Goal: Obtain resource: Obtain resource

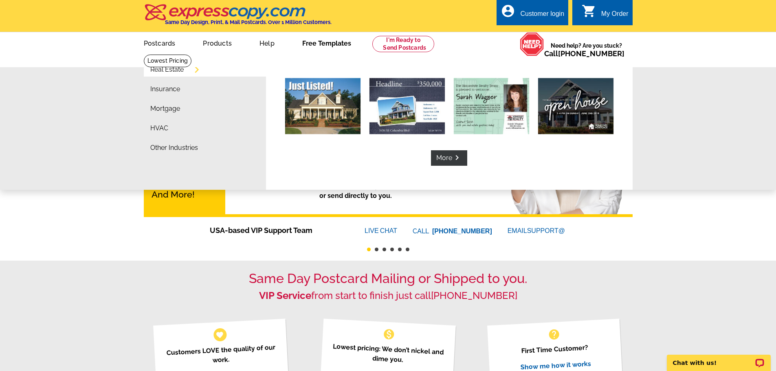
click at [330, 46] on link "Free Templates" at bounding box center [326, 42] width 75 height 19
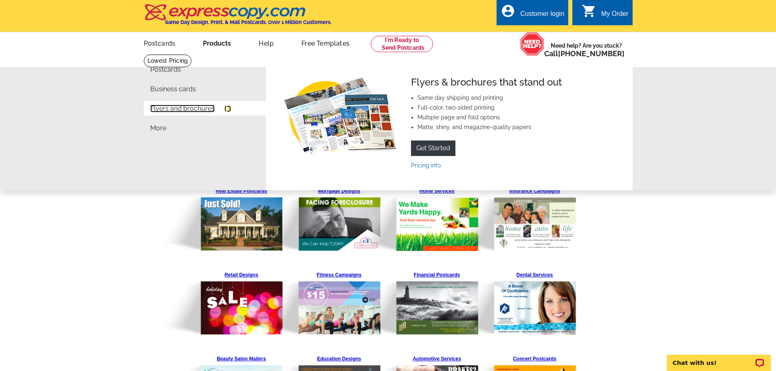
click at [207, 112] on link "Flyers and brochures" at bounding box center [182, 109] width 64 height 7
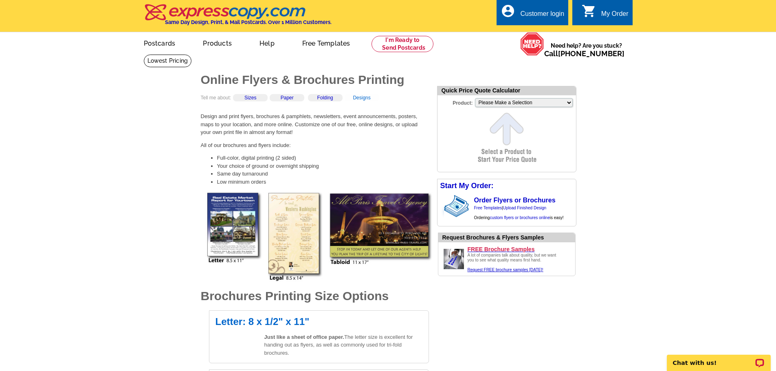
click at [370, 98] on link "Designs" at bounding box center [362, 98] width 18 height 6
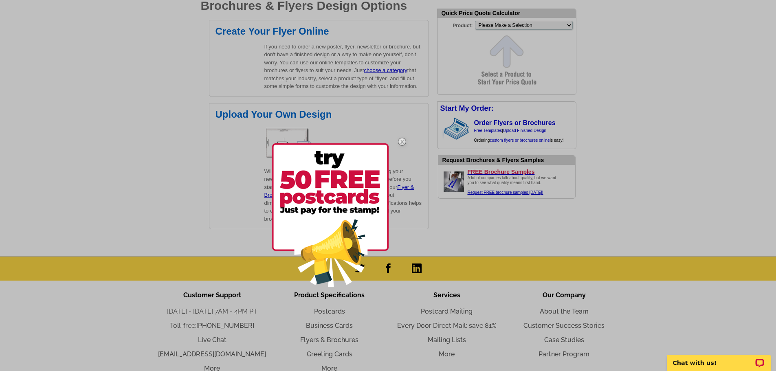
click at [390, 70] on div at bounding box center [388, 185] width 776 height 371
click at [402, 142] on img at bounding box center [402, 142] width 24 height 24
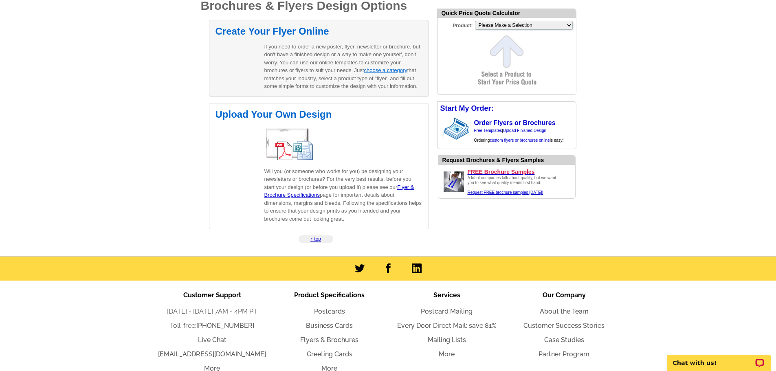
click at [396, 70] on link "choose a category" at bounding box center [385, 70] width 43 height 6
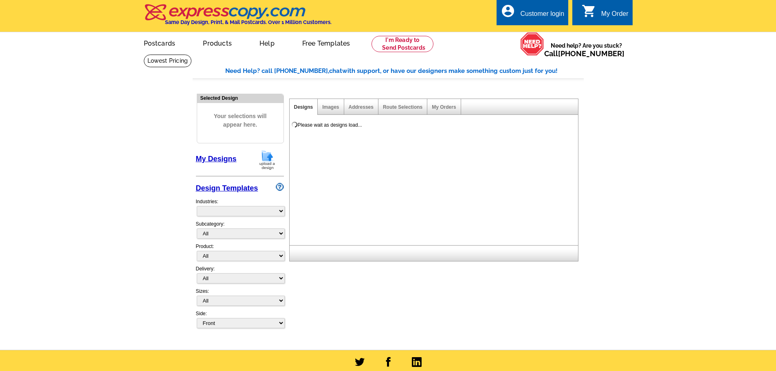
select select "785"
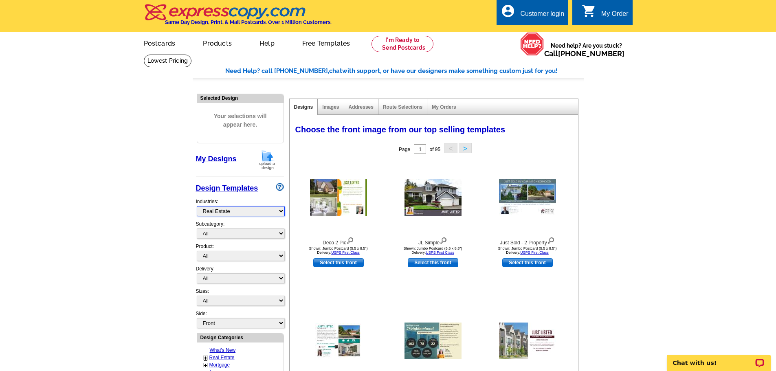
click at [249, 209] on select "What's New Real Estate Mortgage Insurance HVAC Dental Solar EDDM - NEW! Calenda…" at bounding box center [241, 211] width 88 height 10
click at [239, 212] on select "What's New Real Estate Mortgage Insurance HVAC Dental Solar EDDM - NEW! Calenda…" at bounding box center [241, 211] width 88 height 10
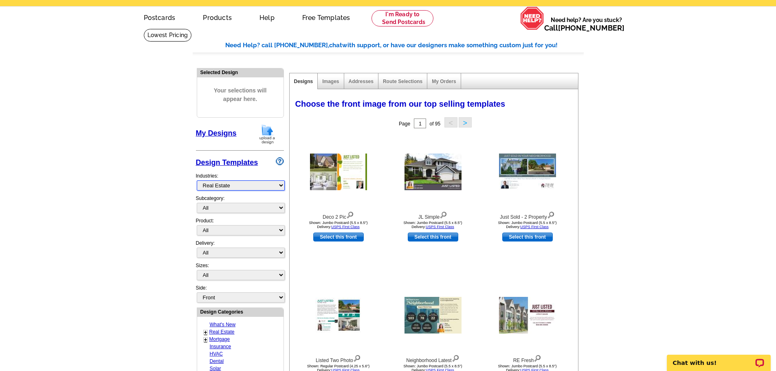
scroll to position [27, 0]
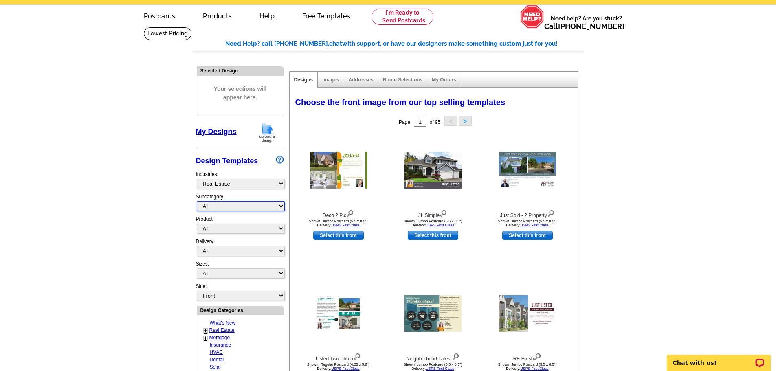
click at [229, 209] on select "All RE/MAX® Referrals [PERSON_NAME]® Berkshire Hathaway Home Services Century 2…" at bounding box center [241, 206] width 88 height 10
click at [231, 228] on select "All Postcards Letters and flyers Business Cards Door Hangers Greeting Cards" at bounding box center [241, 229] width 88 height 10
select select "2"
click at [197, 224] on select "All Postcards Letters and flyers Business Cards Door Hangers Greeting Cards" at bounding box center [241, 229] width 88 height 10
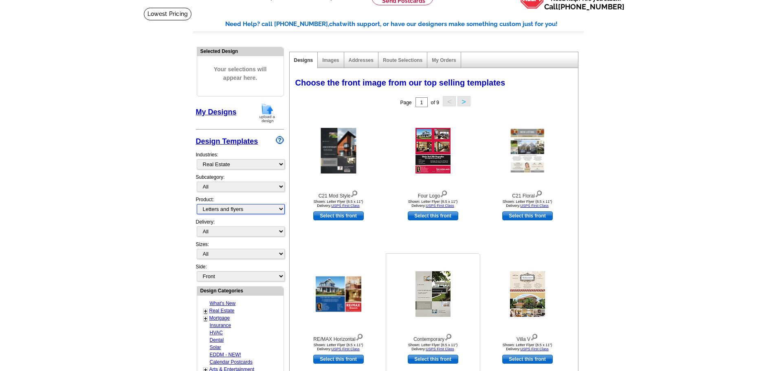
scroll to position [122, 0]
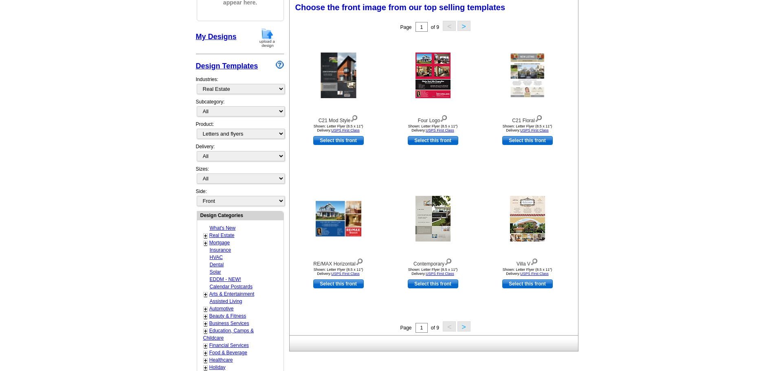
click at [226, 245] on link "Mortgage" at bounding box center [219, 243] width 21 height 6
select select "774"
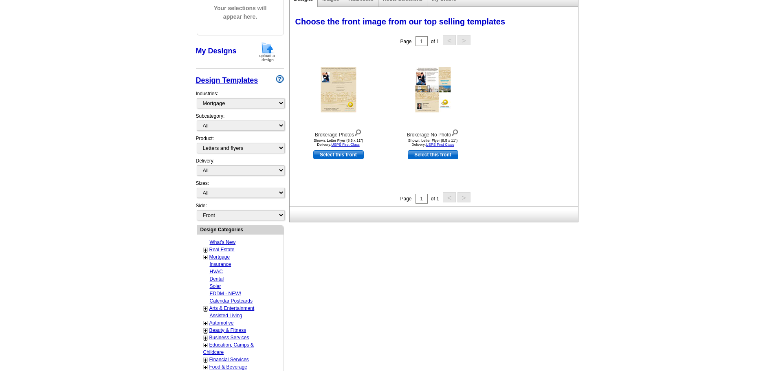
scroll to position [95, 0]
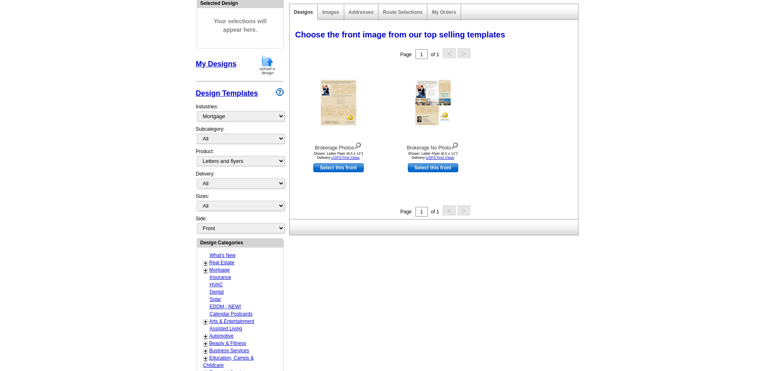
click at [205, 269] on link "+" at bounding box center [205, 270] width 3 height 7
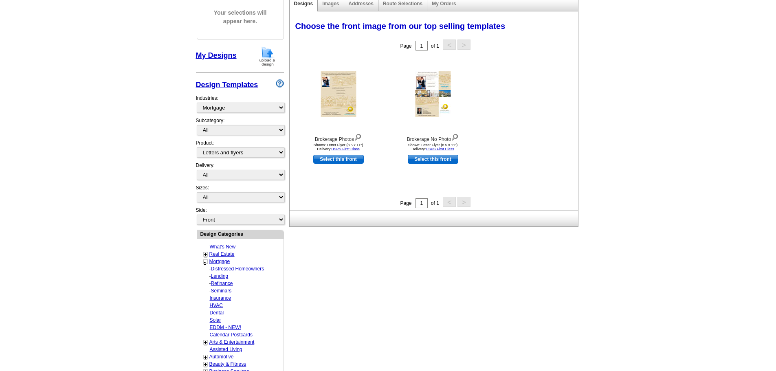
scroll to position [109, 0]
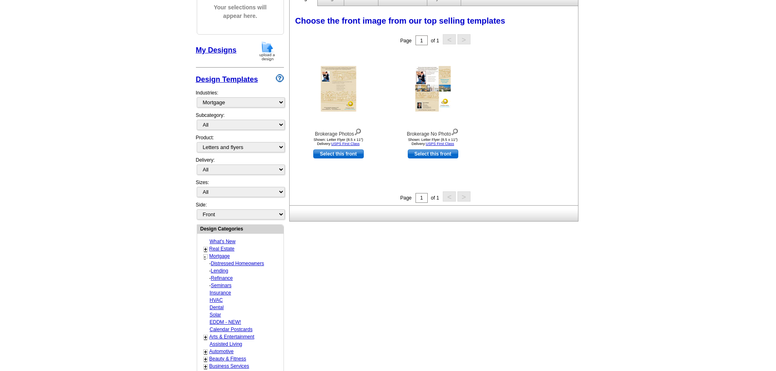
click at [229, 266] on link "Refinance" at bounding box center [237, 264] width 53 height 6
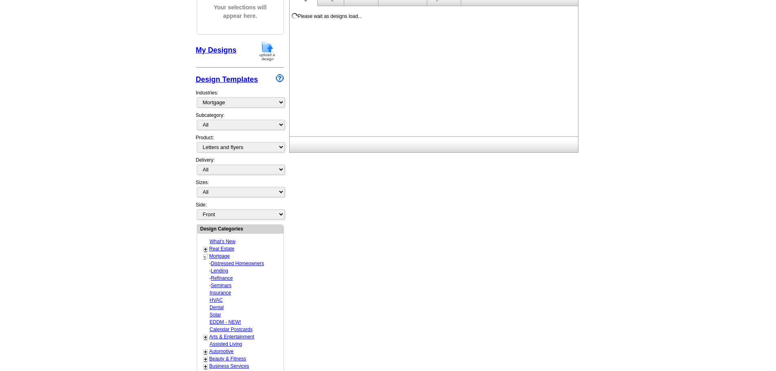
select select "1169"
